Goal: Information Seeking & Learning: Learn about a topic

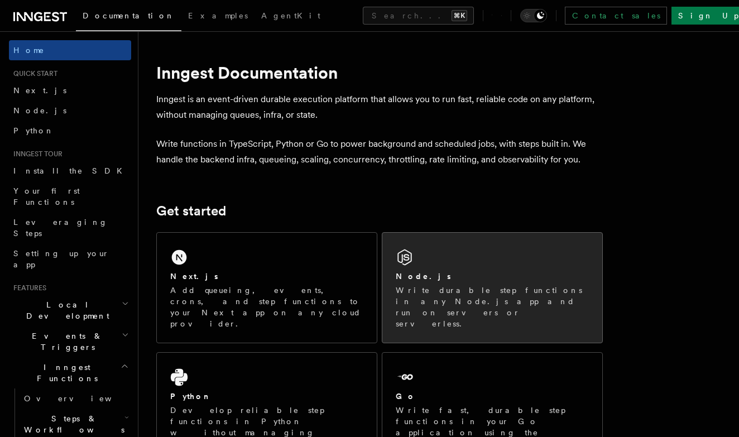
click at [436, 287] on p "Write durable step functions in any Node.js app and run on servers or serverles…" at bounding box center [492, 307] width 193 height 45
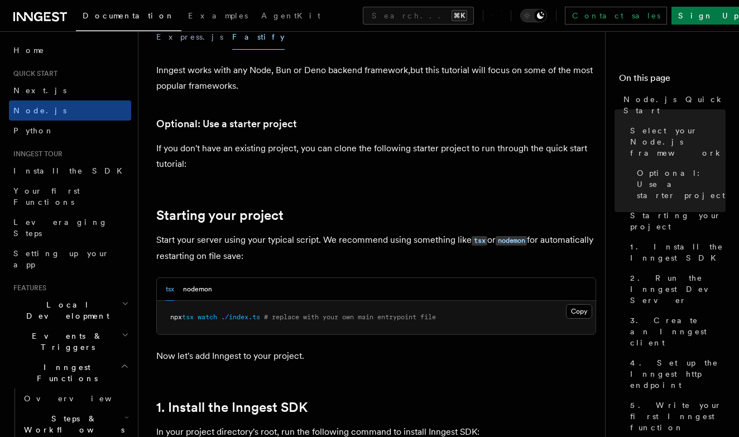
scroll to position [357, 0]
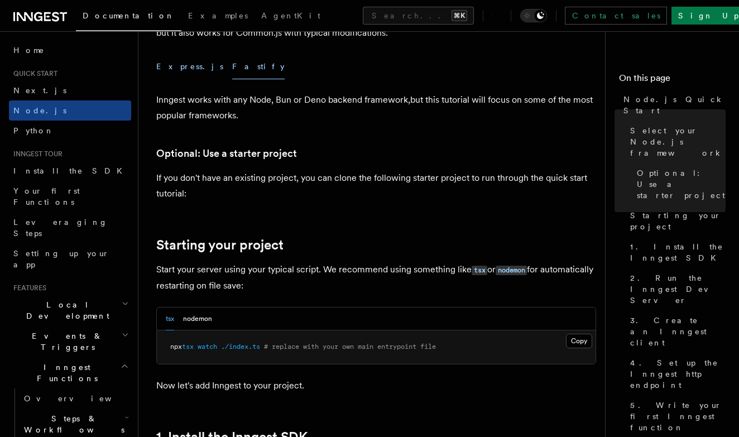
click at [171, 66] on button "Express.js" at bounding box center [189, 66] width 67 height 25
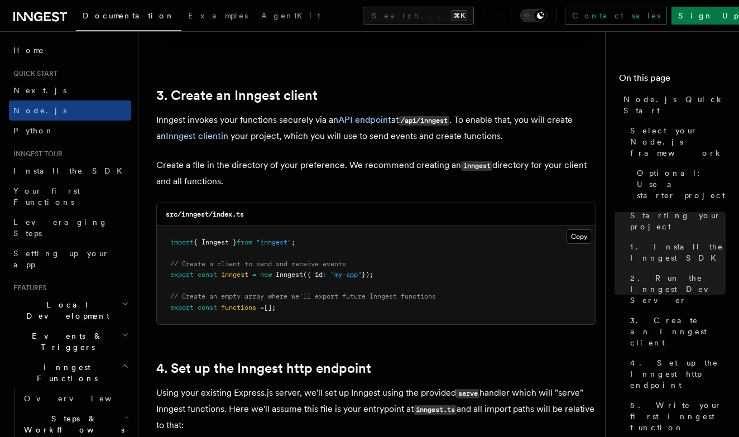
scroll to position [1393, 0]
drag, startPoint x: 245, startPoint y: 267, endPoint x: 321, endPoint y: 265, distance: 76.0
click at [321, 265] on pre "import { Inngest } from "inngest" ; // Create a client to send and receive even…" at bounding box center [376, 275] width 439 height 99
click at [321, 265] on span "// Create a client to send and receive events" at bounding box center [258, 264] width 176 height 8
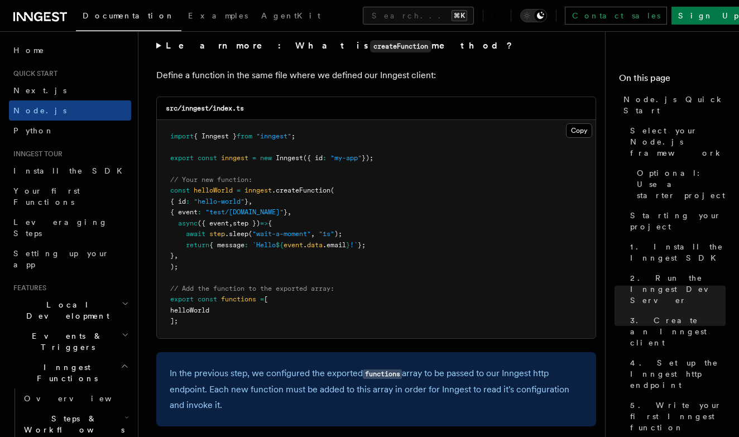
scroll to position [2216, 0]
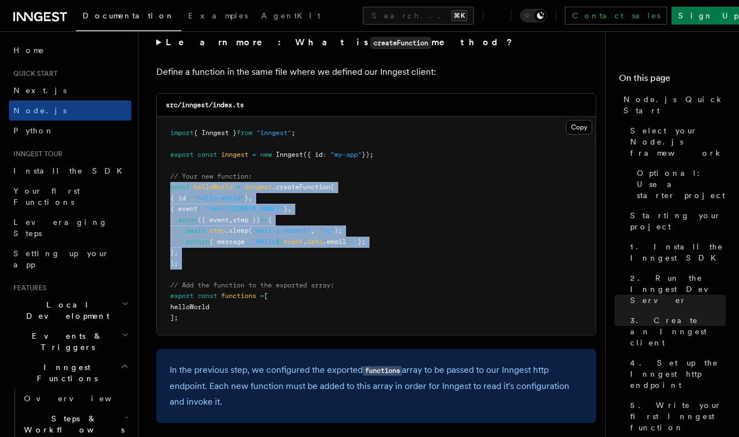
drag, startPoint x: 192, startPoint y: 259, endPoint x: 165, endPoint y: 177, distance: 86.0
click at [165, 177] on pre "import { Inngest } from "inngest" ; export const inngest = new Inngest ({ id : …" at bounding box center [376, 226] width 439 height 218
copy code "const helloWorld = inngest .createFunction ( { id : "hello-world" } , { event :…"
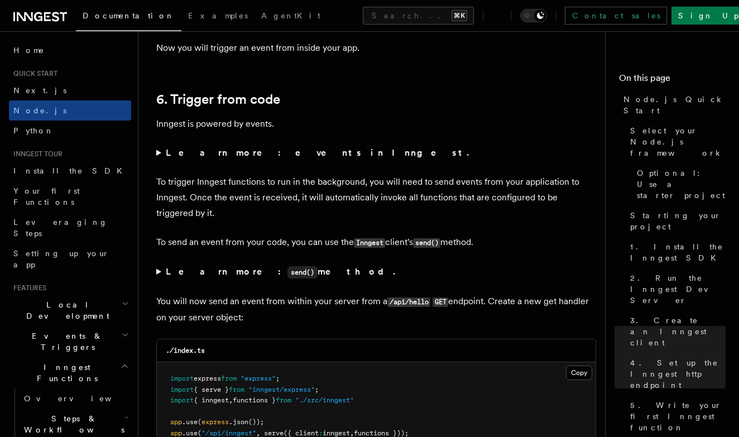
scroll to position [5643, 0]
click at [235, 146] on strong "Learn more: events in Inngest." at bounding box center [319, 151] width 306 height 11
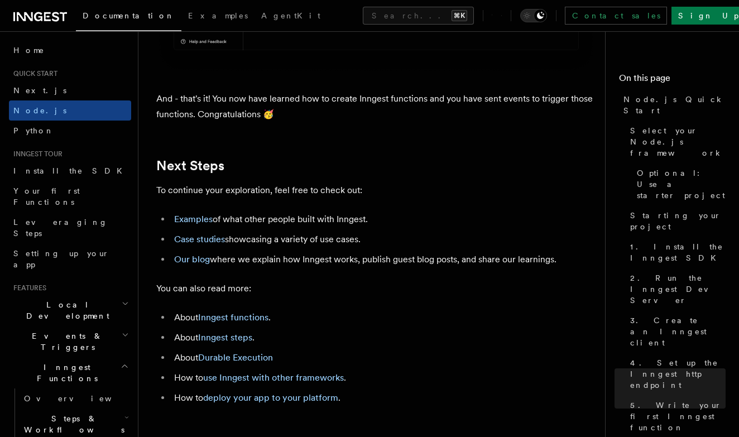
scroll to position [6976, 0]
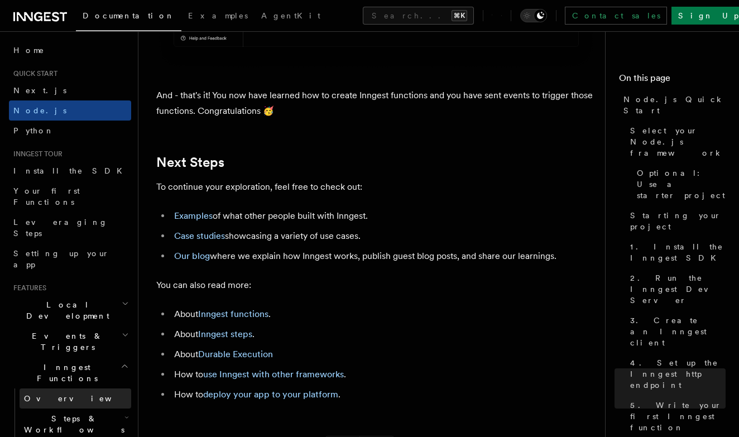
click at [78, 389] on link "Overview" at bounding box center [76, 399] width 112 height 20
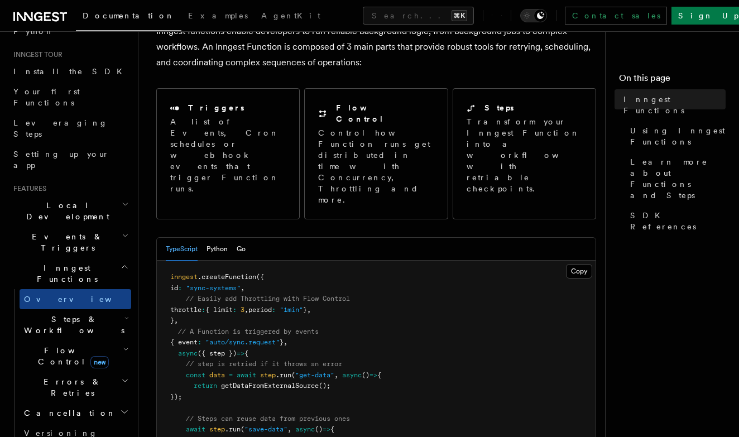
scroll to position [105, 0]
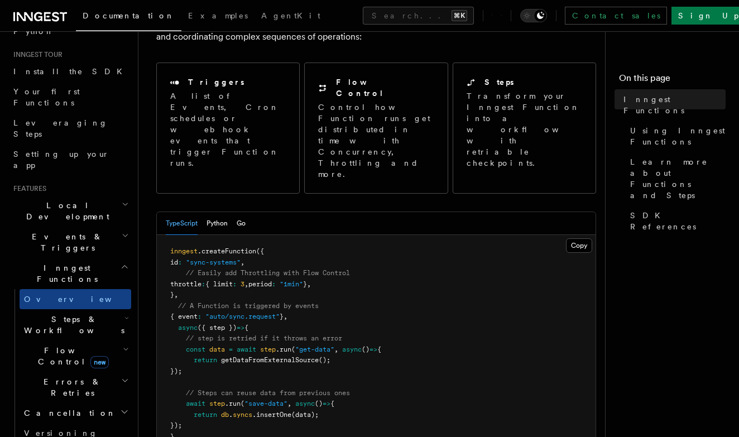
click at [98, 309] on h2 "Steps & Workflows" at bounding box center [76, 324] width 112 height 31
click at [101, 341] on h2 "Flow Control new" at bounding box center [76, 356] width 112 height 31
click at [98, 341] on h2 "Flow Control new" at bounding box center [76, 356] width 112 height 31
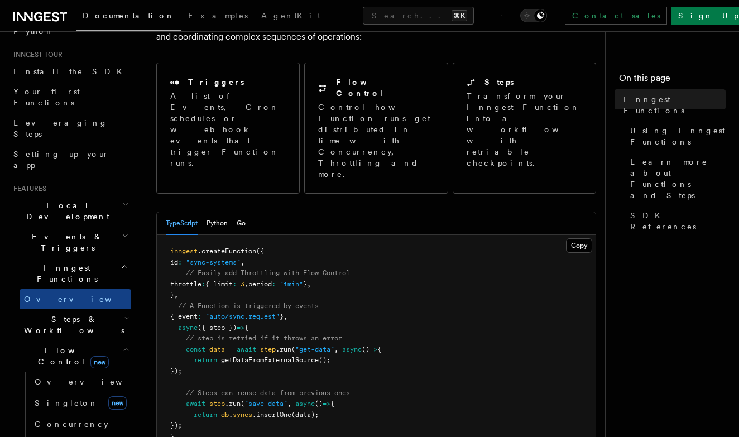
click at [98, 341] on h2 "Flow Control new" at bounding box center [76, 356] width 112 height 31
click at [92, 372] on h2 "Errors & Retries" at bounding box center [76, 387] width 112 height 31
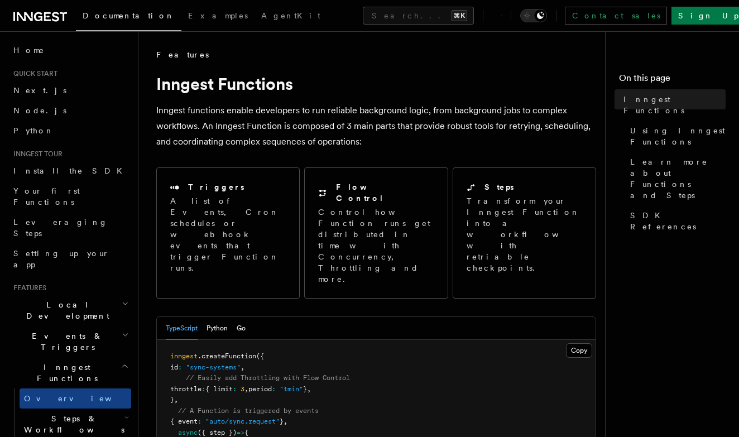
scroll to position [0, 0]
